Goal: Information Seeking & Learning: Learn about a topic

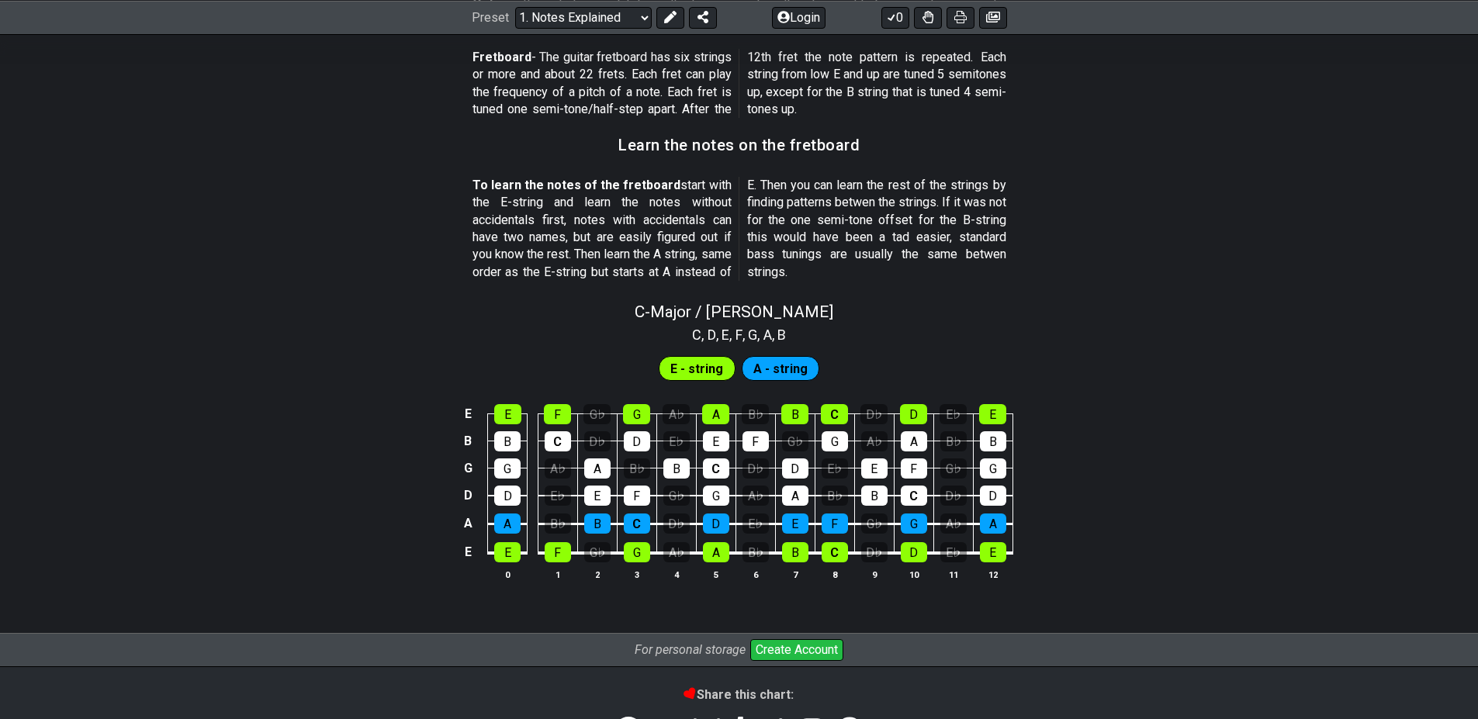
scroll to position [1440, 0]
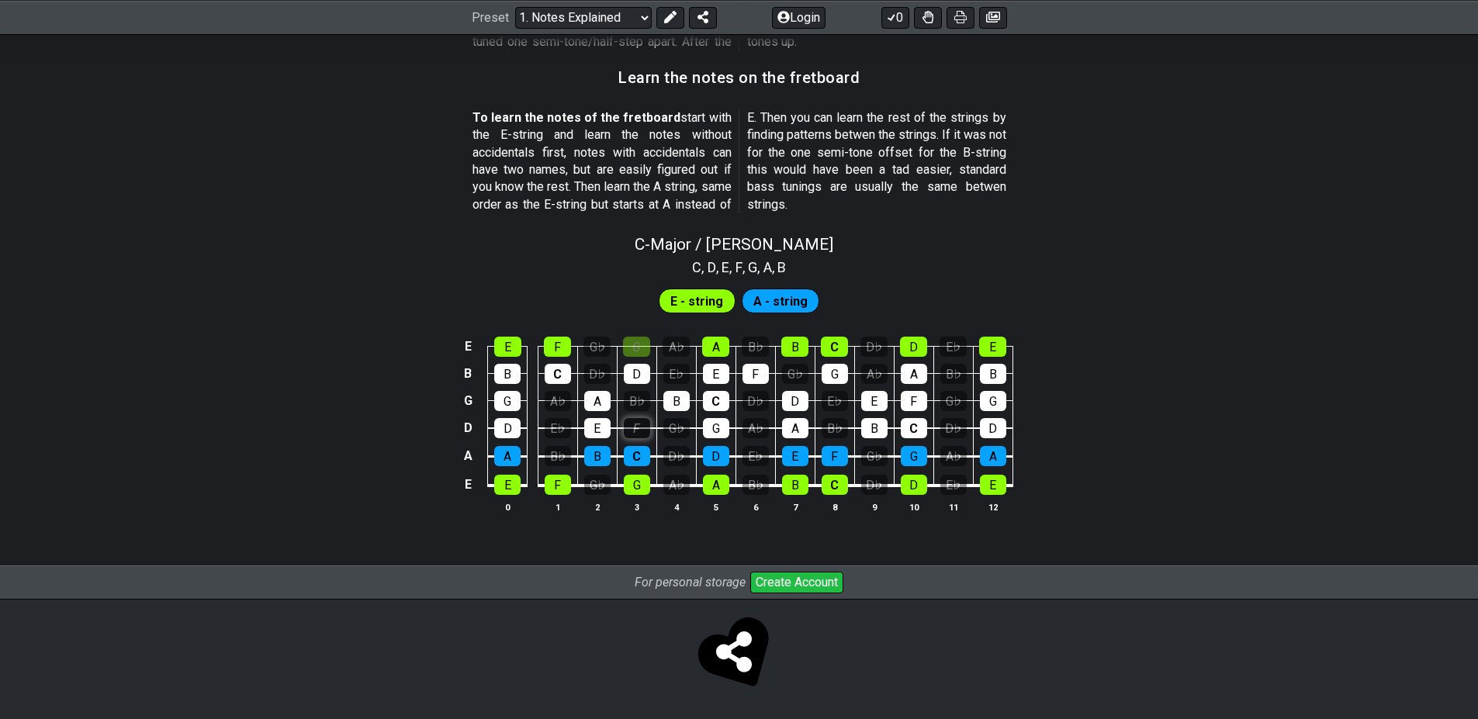
click at [637, 355] on tbody "E E F G♭ G A♭ A B♭ B C D♭ D E♭ E B B C D♭ D E♭ E F G♭ G A♭ A B♭ B G G A♭ A B♭ B…" at bounding box center [736, 411] width 554 height 182
click at [643, 368] on div "D" at bounding box center [637, 374] width 26 height 20
click at [637, 350] on div "G" at bounding box center [636, 347] width 27 height 20
click at [638, 371] on div "D" at bounding box center [637, 374] width 26 height 20
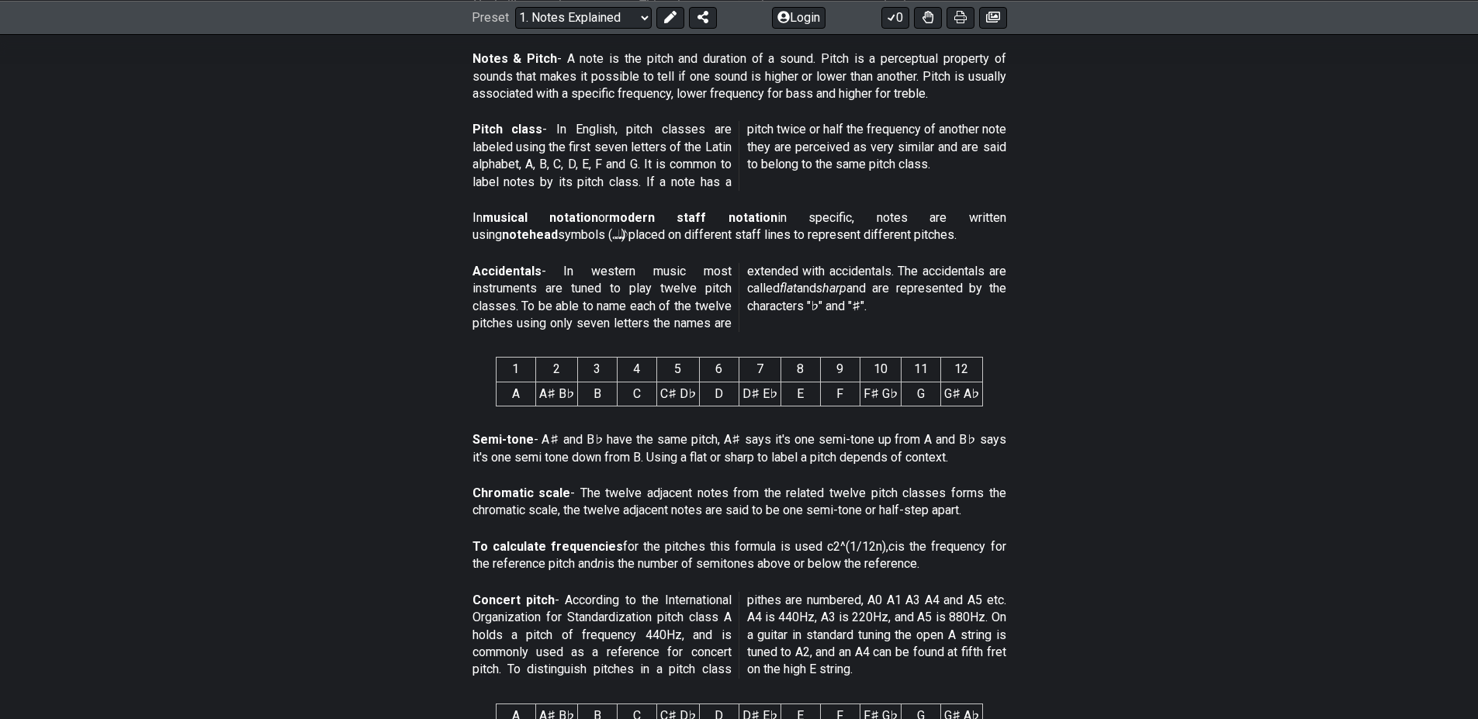
scroll to position [0, 0]
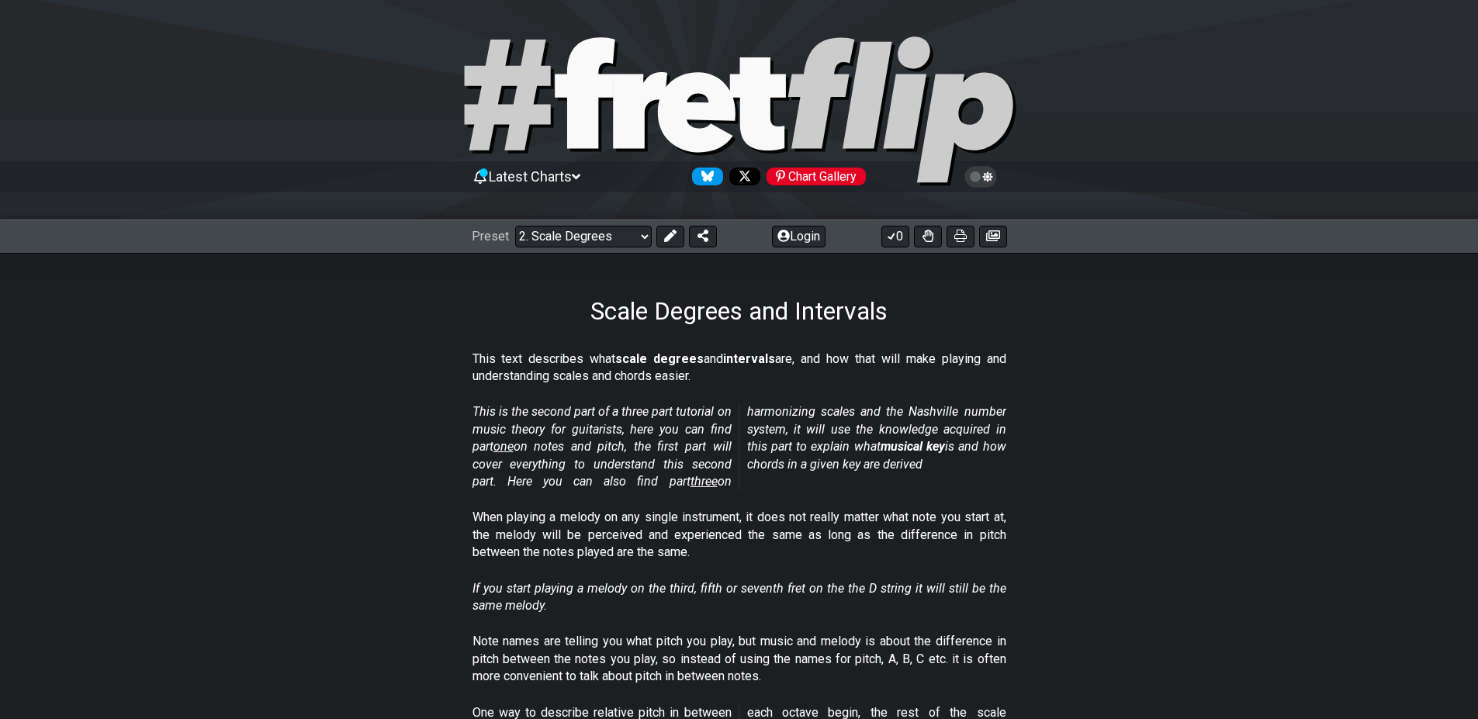
click at [988, 180] on icon at bounding box center [987, 177] width 10 height 11
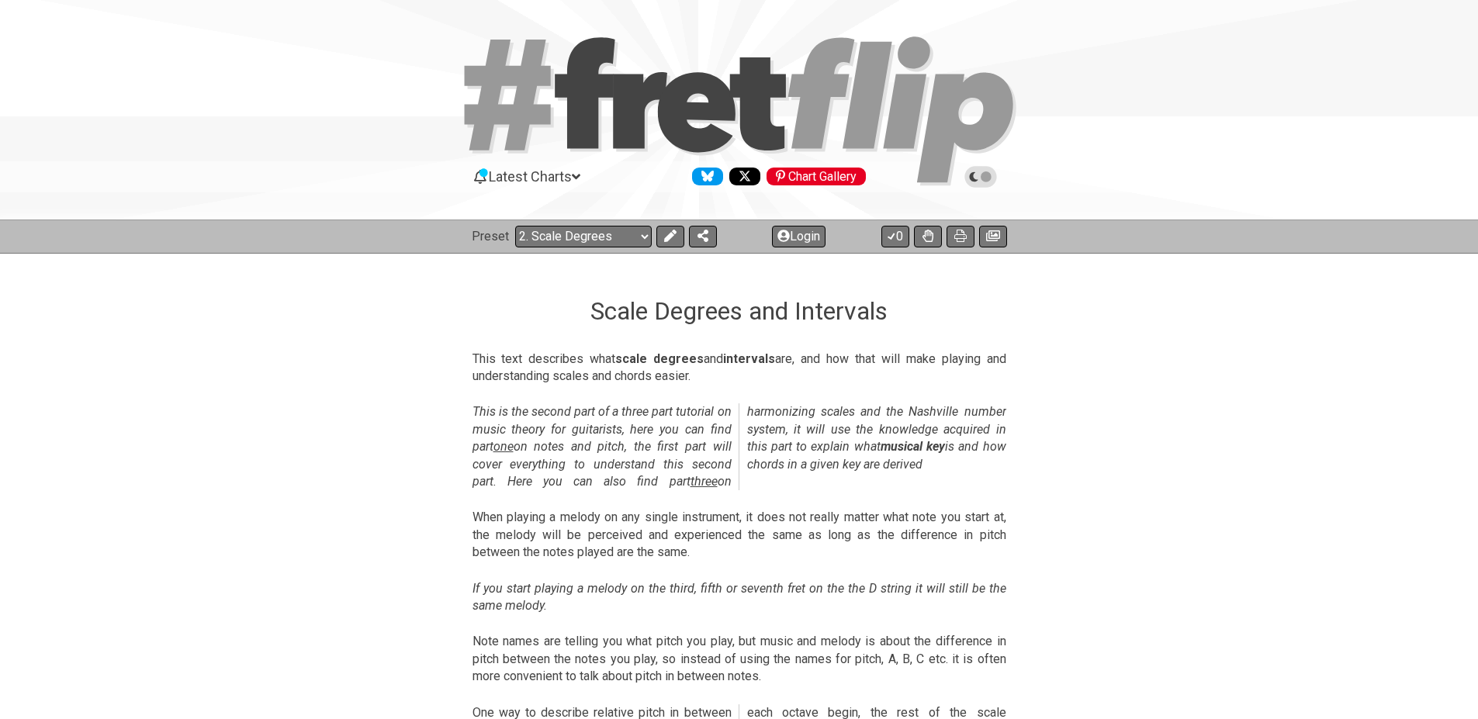
click at [988, 180] on icon at bounding box center [986, 177] width 11 height 11
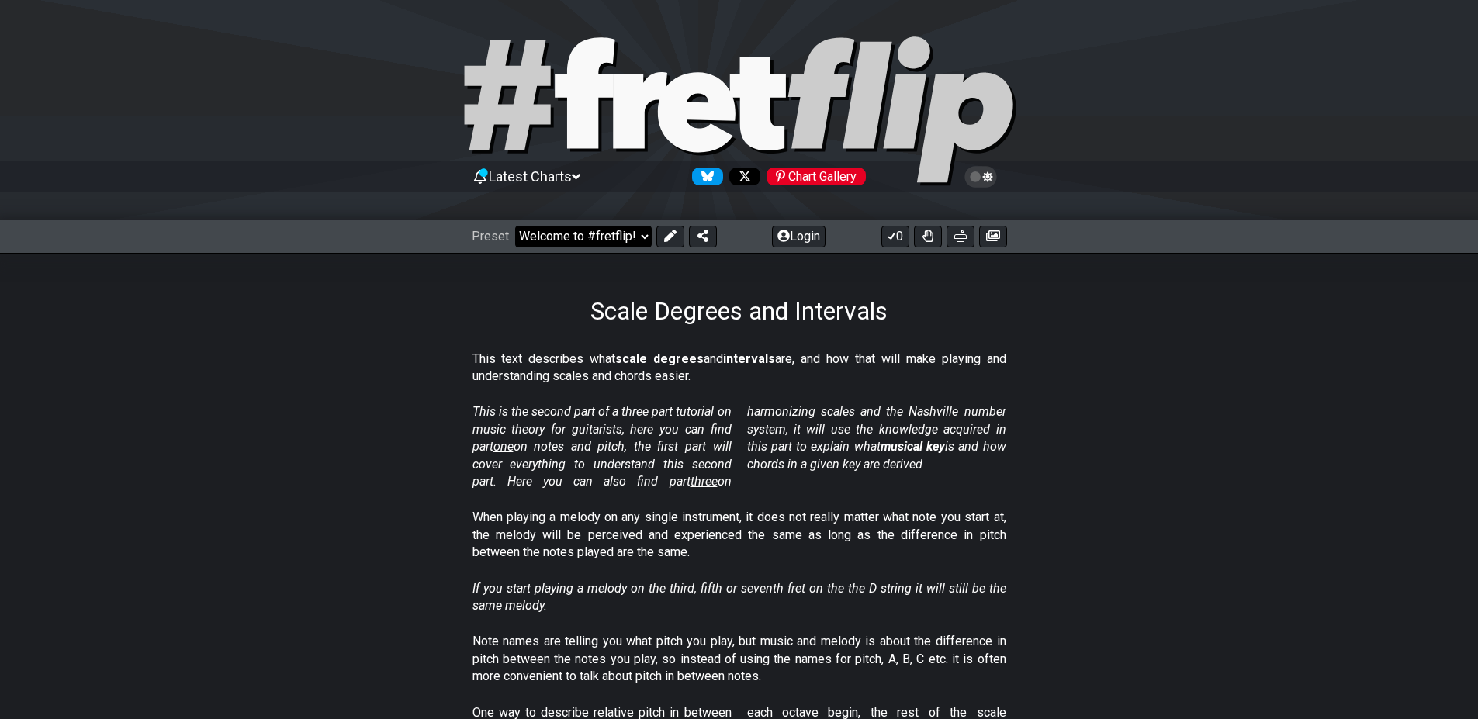
click at [515, 226] on select "Welcome to #fretflip! Initial Preset Custom Preset Minor Pentatonic Major Penta…" at bounding box center [583, 237] width 137 height 22
select select "/welcome"
select select "C"
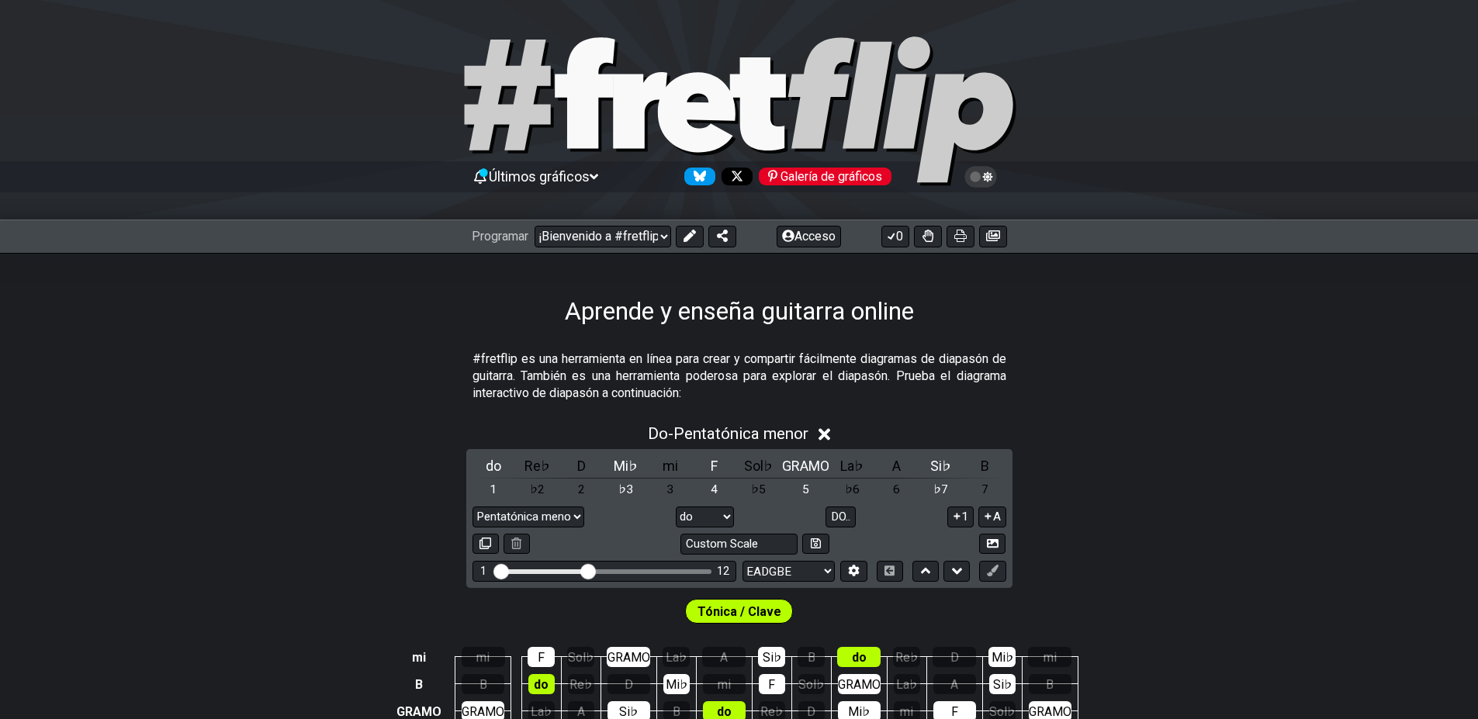
click at [372, 360] on section "#fretflip es una herramienta en línea para crear y compartir fácilmente diagram…" at bounding box center [739, 380] width 1478 height 71
click at [493, 466] on font "do" at bounding box center [494, 466] width 16 height 16
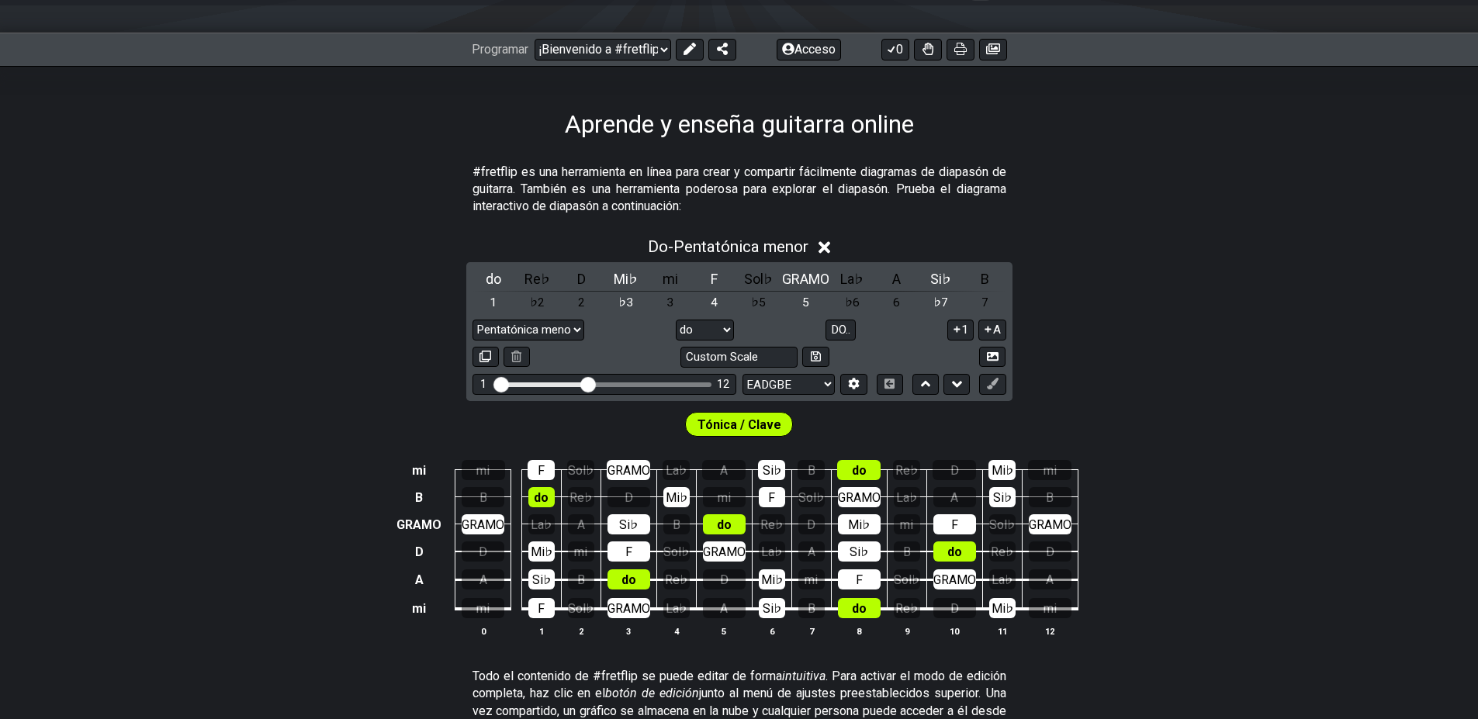
scroll to position [186, 0]
